Goal: Information Seeking & Learning: Learn about a topic

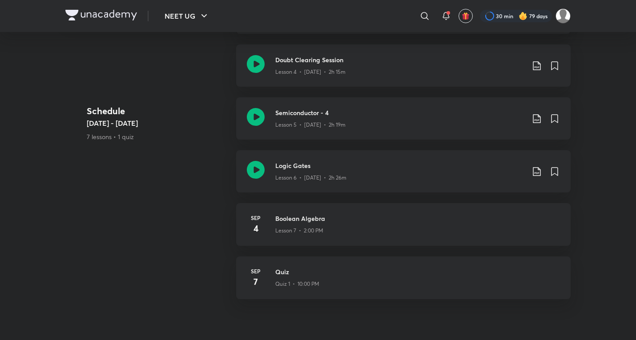
scroll to position [693, 0]
click at [317, 174] on p "Lesson 6 • Sep 2 • 2h 26m" at bounding box center [310, 178] width 71 height 8
click at [304, 170] on div "Lesson 6 • Sep 2 • 2h 26m" at bounding box center [399, 176] width 249 height 12
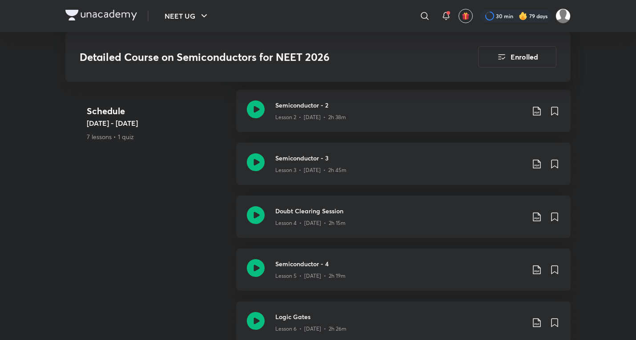
scroll to position [545, 0]
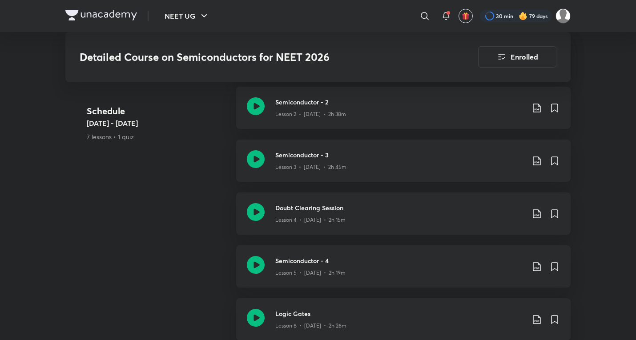
scroll to position [693, 0]
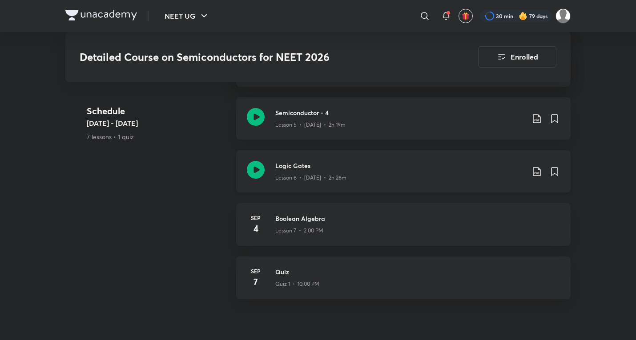
click at [532, 166] on icon at bounding box center [536, 171] width 11 height 11
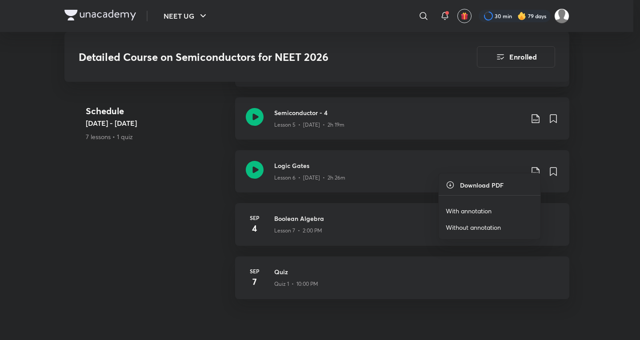
click at [472, 209] on p "With annotation" at bounding box center [469, 210] width 46 height 9
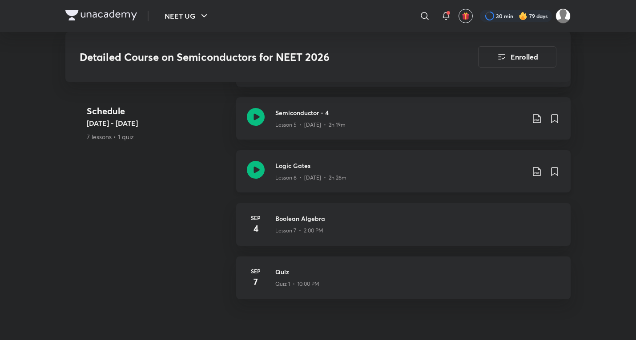
click at [288, 177] on div "Logic Gates Lesson 6 • Sep 2 • 2h 26m" at bounding box center [403, 171] width 334 height 42
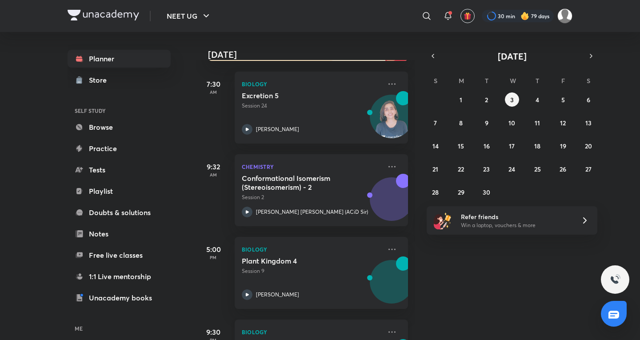
scroll to position [270, 0]
